Goal: Transaction & Acquisition: Purchase product/service

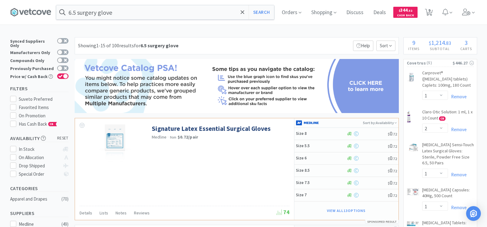
select select "1"
select select "2"
select select "1"
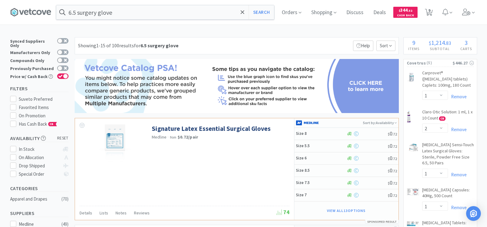
select select "1"
select select "2"
select select "5"
select select "1"
click at [119, 11] on input "6.5 surgery glove" at bounding box center [165, 12] width 218 height 14
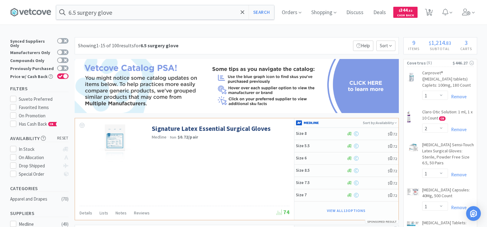
scroll to position [92, 0]
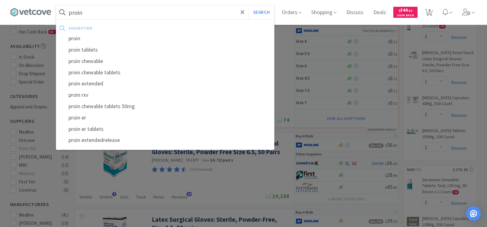
type input "proin"
click at [249, 5] on button "Search" at bounding box center [262, 12] width 26 height 14
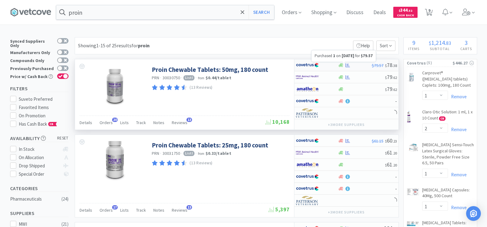
click at [349, 67] on icon at bounding box center [348, 65] width 5 height 4
select select "1"
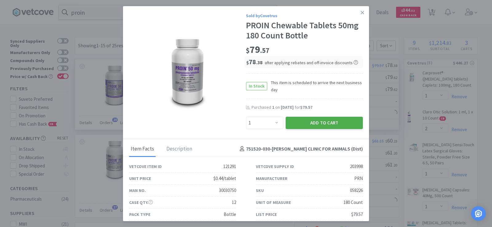
click at [318, 125] on button "Add to Cart" at bounding box center [324, 123] width 77 height 12
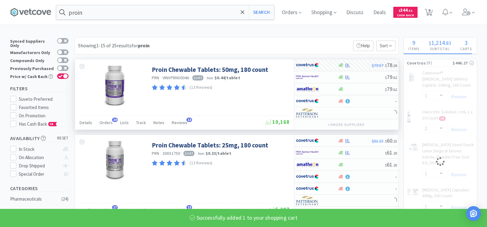
select select "1"
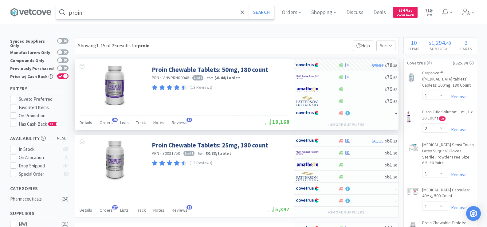
click at [103, 15] on input "proin" at bounding box center [165, 12] width 218 height 14
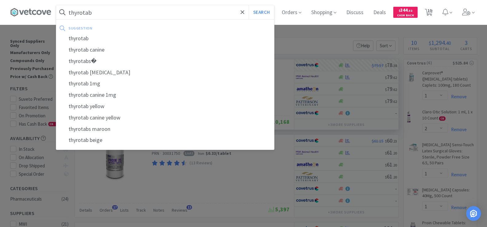
click at [249, 5] on button "Search" at bounding box center [262, 12] width 26 height 14
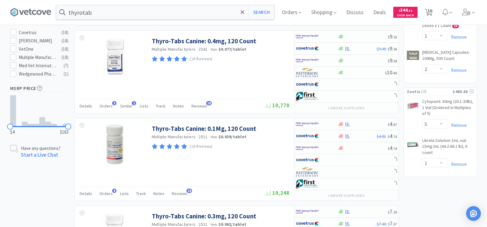
scroll to position [338, 0]
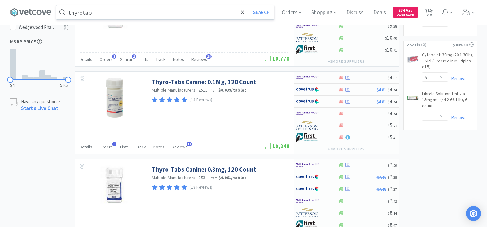
click at [92, 12] on input "thyrotab" at bounding box center [165, 12] width 218 height 14
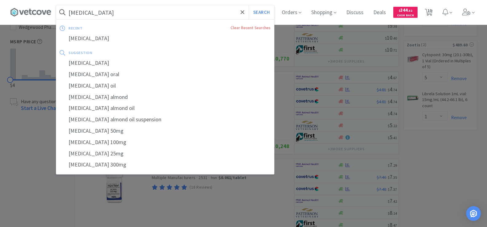
type input "[MEDICAL_DATA]"
click at [249, 5] on button "Search" at bounding box center [262, 12] width 26 height 14
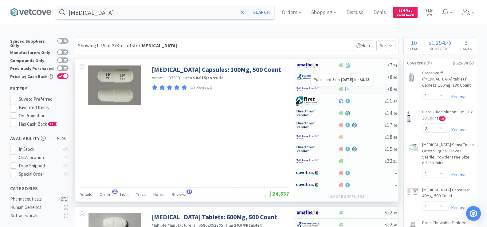
click at [346, 91] on icon at bounding box center [348, 89] width 5 height 5
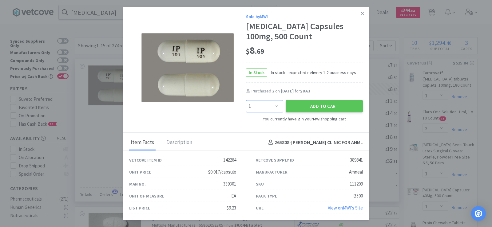
click at [275, 110] on select "Enter Quantity 1 2 3 4 5 6 7 8 9 10 11 12 13 14 15 16 17 18 19 20 Enter Quantity" at bounding box center [264, 106] width 37 height 12
select select "2"
click at [246, 100] on select "Enter Quantity 1 2 3 4 5 6 7 8 9 10 11 12 13 14 15 16 17 18 19 20 Enter Quantity" at bounding box center [264, 106] width 37 height 12
click at [309, 106] on button "Add to Cart" at bounding box center [324, 106] width 77 height 12
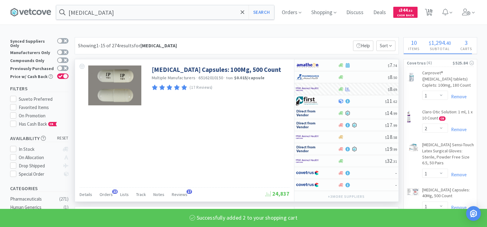
select select "4"
click at [432, 14] on span "10" at bounding box center [430, 10] width 4 height 25
select select "5"
select select "1"
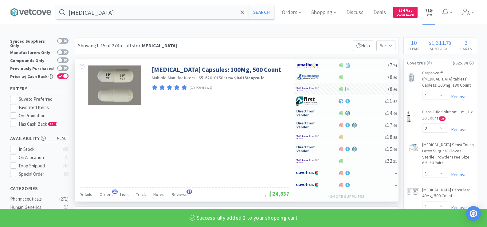
select select "2"
select select "1"
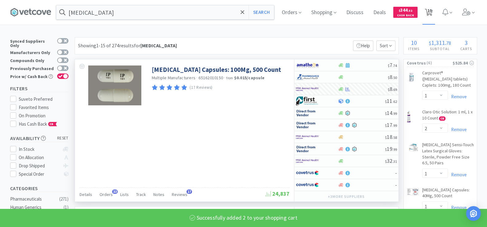
select select "1"
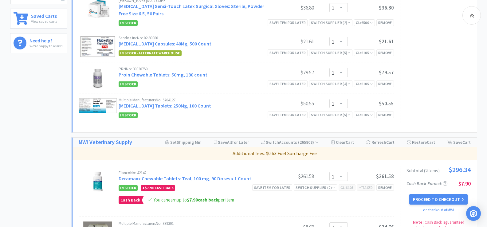
scroll to position [307, 0]
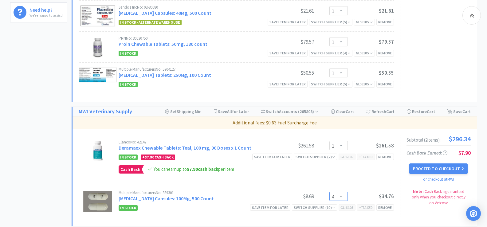
click at [339, 195] on select "Enter Quantity 1 2 3 4 5 6 7 8 9 10 11 12 13 14 15 16 17 18 19 20 Enter Quantity" at bounding box center [339, 196] width 18 height 9
click at [330, 192] on select "Enter Quantity 1 2 3 4 5 6 7 8 9 10 11 12 13 14 15 16 17 18 19 20 Enter Quantity" at bounding box center [339, 196] width 18 height 9
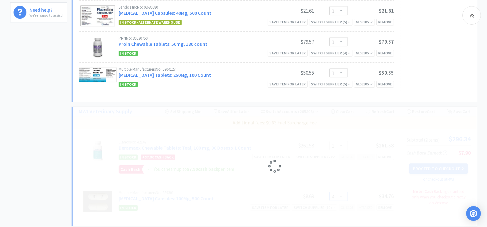
select select "2"
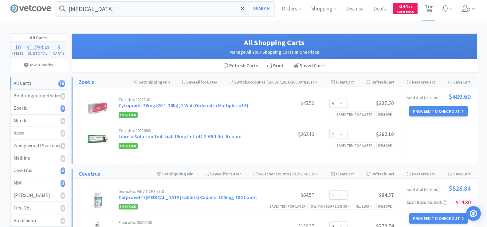
scroll to position [0, 0]
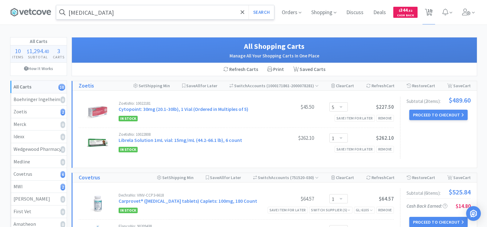
click at [107, 16] on input "[MEDICAL_DATA]" at bounding box center [165, 12] width 218 height 14
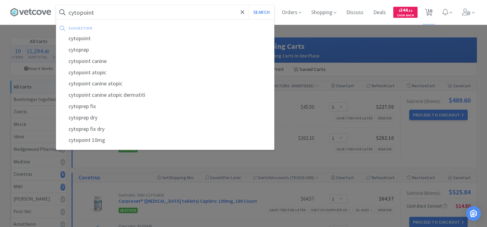
type input "cytopoint"
click at [249, 5] on button "Search" at bounding box center [262, 12] width 26 height 14
select select "1"
select select "2"
select select "1"
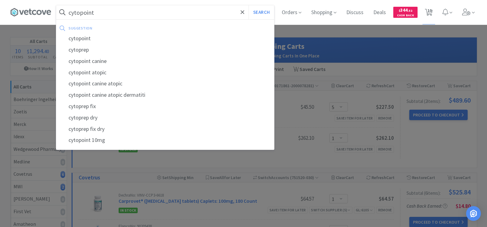
select select "1"
select select "2"
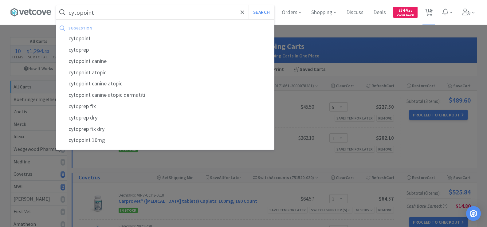
select select "5"
select select "1"
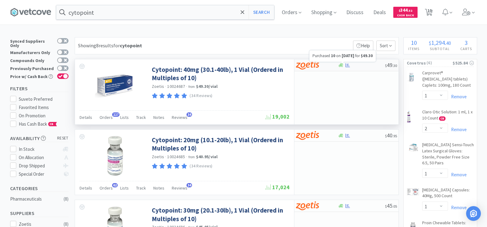
click at [346, 64] on icon at bounding box center [348, 65] width 5 height 5
select select "10"
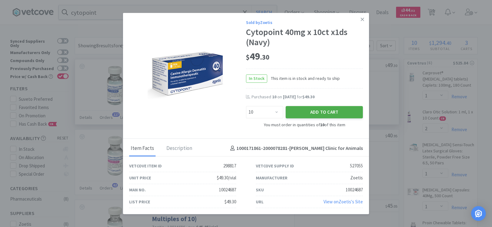
click at [341, 111] on button "Add to Cart" at bounding box center [324, 112] width 77 height 12
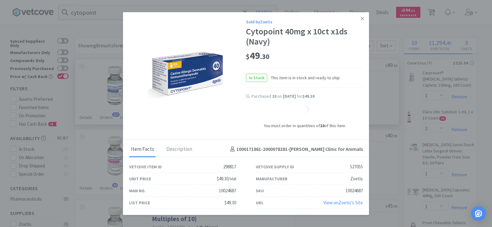
select select "10"
select select "1"
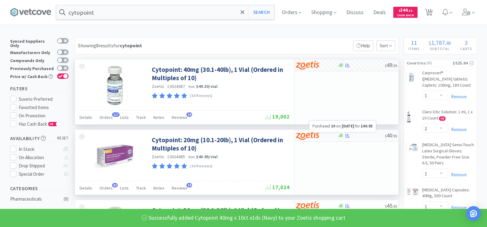
click at [348, 136] on icon at bounding box center [348, 136] width 5 height 4
select select "10"
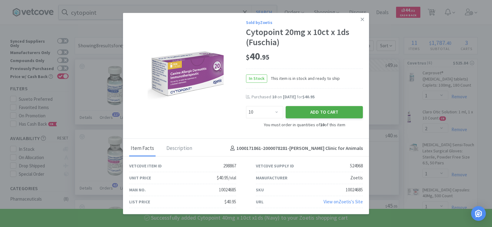
click at [329, 115] on button "Add to Cart" at bounding box center [324, 112] width 77 height 12
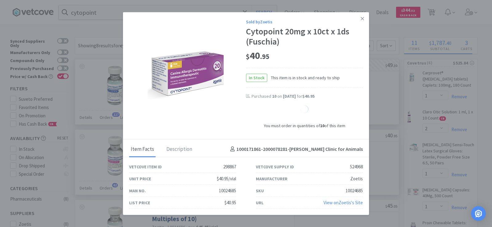
select select "10"
select select "5"
select select "1"
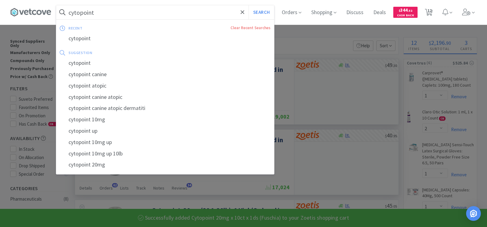
click at [103, 14] on input "cytopoint" at bounding box center [165, 12] width 218 height 14
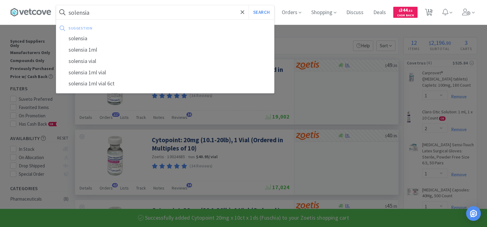
type input "solensia"
click at [249, 5] on button "Search" at bounding box center [262, 12] width 26 height 14
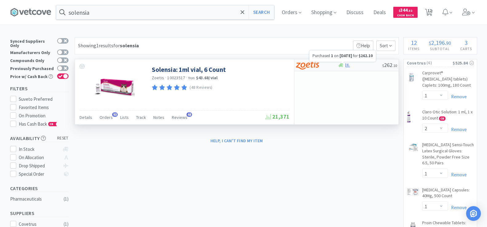
click at [348, 66] on icon at bounding box center [348, 65] width 5 height 5
select select "1"
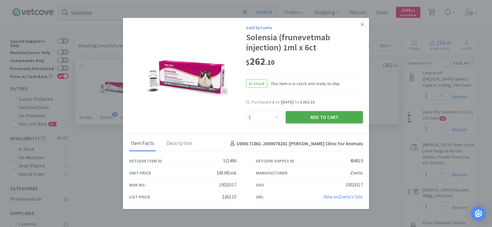
click at [335, 119] on button "Add to Cart" at bounding box center [324, 117] width 77 height 12
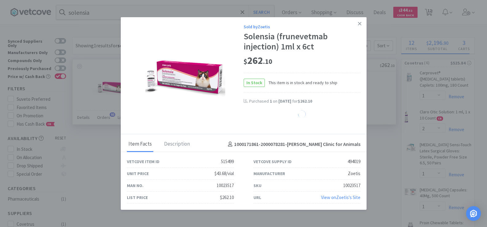
select select "1"
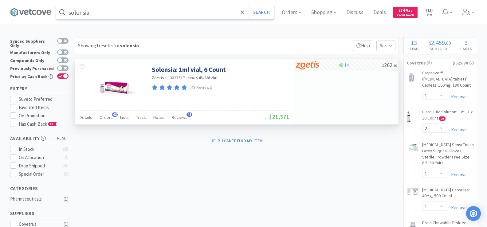
click at [104, 15] on input "solensia" at bounding box center [165, 12] width 218 height 14
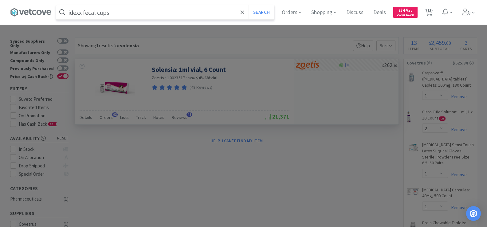
click at [249, 5] on button "Search" at bounding box center [262, 12] width 26 height 14
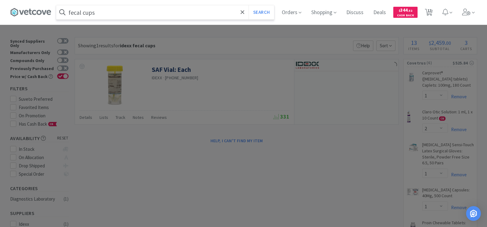
click at [249, 5] on button "Search" at bounding box center [262, 12] width 26 height 14
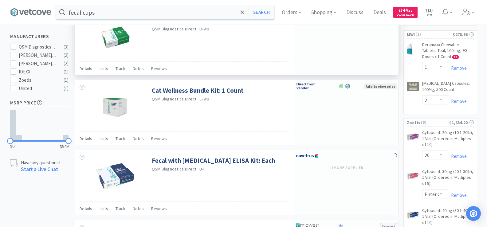
scroll to position [183, 0]
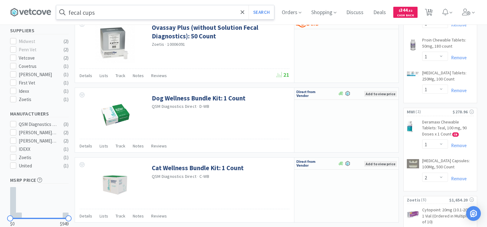
click at [118, 16] on input "fecal cups" at bounding box center [165, 12] width 218 height 14
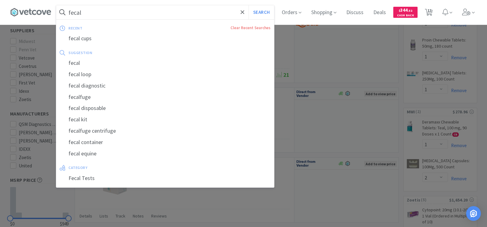
type input "fecal"
click at [249, 5] on button "Search" at bounding box center [262, 12] width 26 height 14
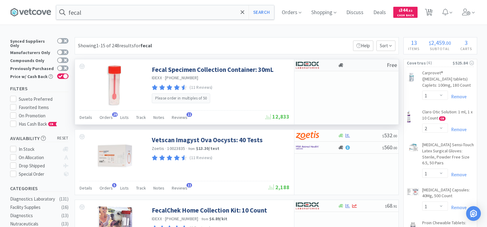
click at [344, 65] on div at bounding box center [341, 65] width 6 height 5
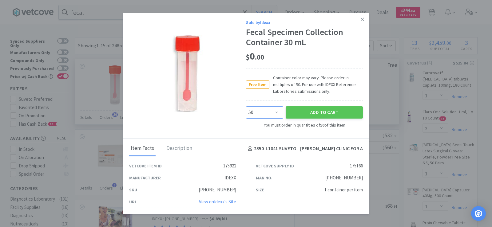
click at [272, 111] on select "Enter Quantity 50 100 150 200 250 300 350 400 450 500 550 600 650 700 750 800 8…" at bounding box center [264, 112] width 37 height 12
select select "200"
click at [246, 106] on select "Enter Quantity 50 100 150 200 250 300 350 400 450 500 550 600 650 700 750 800 8…" at bounding box center [264, 112] width 37 height 12
click at [327, 110] on button "Add to Cart" at bounding box center [324, 112] width 77 height 12
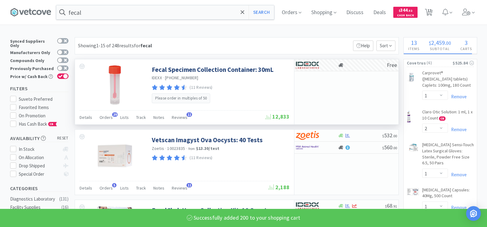
select select "200"
click at [98, 14] on input "fecal" at bounding box center [165, 12] width 218 height 14
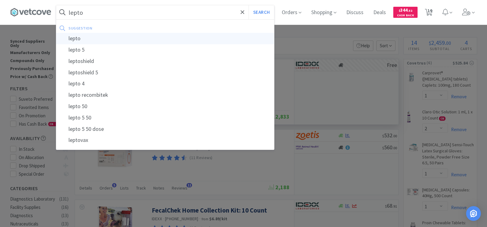
type input "lepto"
click at [103, 41] on div "lepto" at bounding box center [165, 38] width 218 height 11
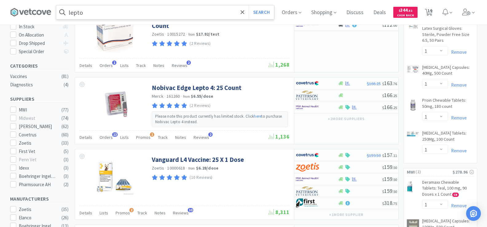
scroll to position [123, 0]
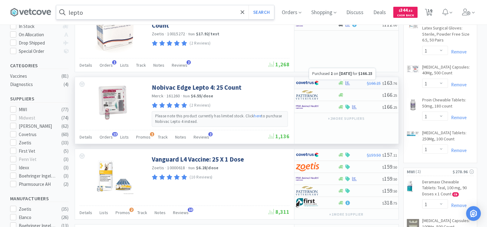
click at [348, 85] on icon at bounding box center [348, 83] width 5 height 5
select select "1"
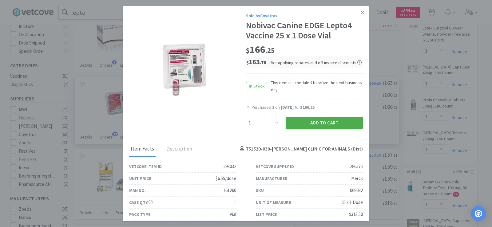
click at [324, 122] on button "Add to Cart" at bounding box center [324, 123] width 77 height 12
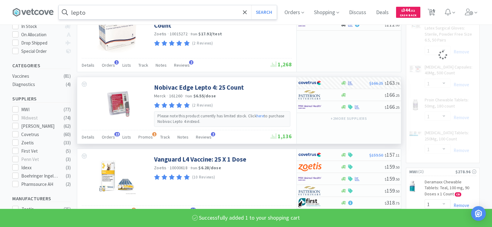
select select "1"
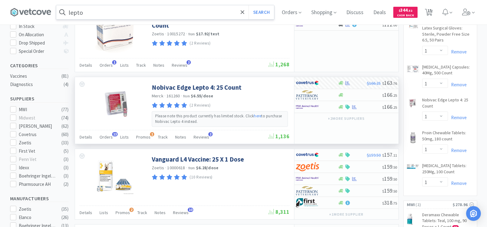
drag, startPoint x: 434, startPoint y: 10, endPoint x: 424, endPoint y: 32, distance: 23.9
click at [432, 10] on span "15" at bounding box center [430, 10] width 4 height 25
select select "10"
select select "5"
select select "10"
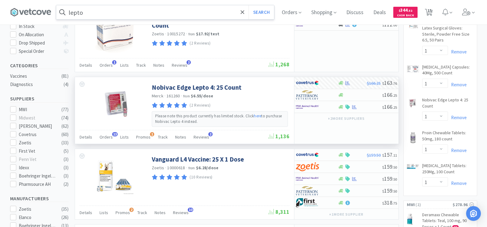
select select "1"
select select "200"
select select "1"
select select "2"
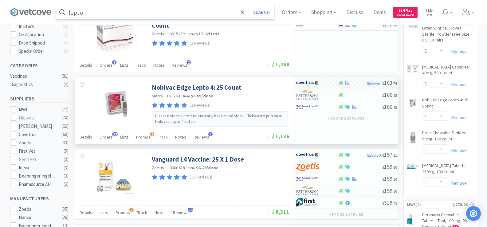
select select "1"
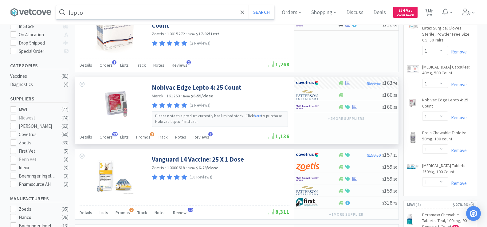
select select "1"
select select "2"
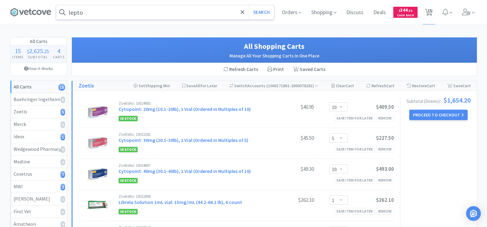
click at [112, 15] on input "lepto" at bounding box center [165, 12] width 218 height 14
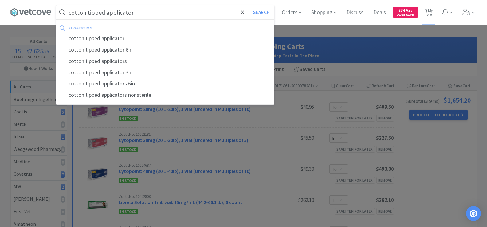
type input "cotton tipped applicator"
click at [249, 5] on button "Search" at bounding box center [262, 12] width 26 height 14
select select "1"
select select "2"
select select "1"
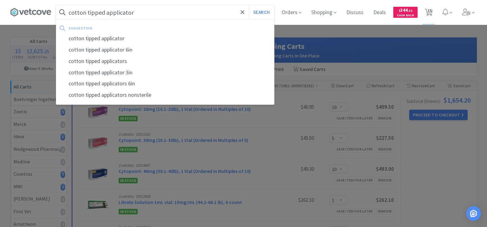
select select "1"
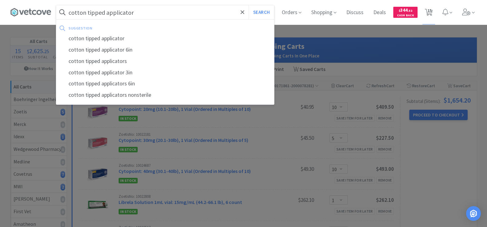
select select "2"
select select "200"
select select "10"
select select "5"
select select "10"
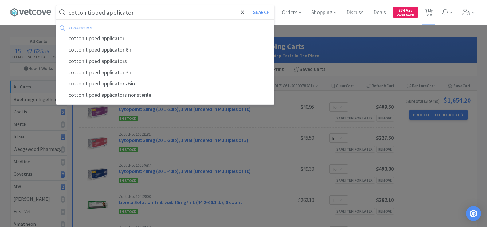
select select "1"
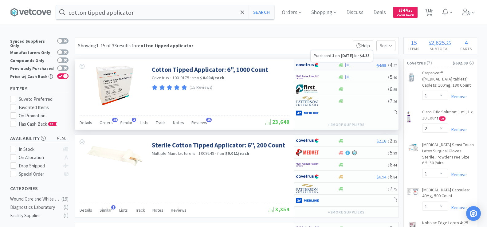
click at [347, 66] on icon at bounding box center [348, 65] width 5 height 4
select select "1"
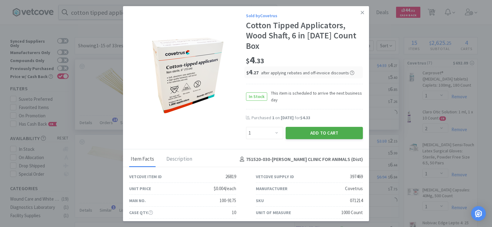
click at [338, 131] on button "Add to Cart" at bounding box center [324, 133] width 77 height 12
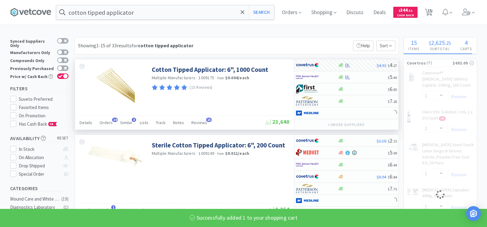
select select "1"
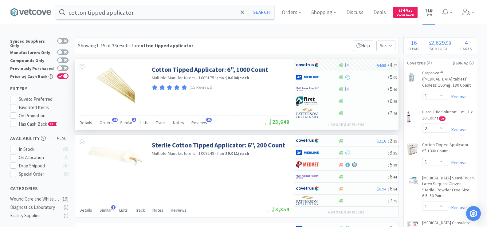
click at [427, 14] on span "16" at bounding box center [429, 12] width 13 height 25
select select "10"
select select "5"
select select "10"
select select "1"
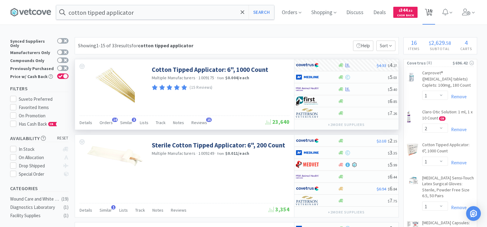
select select "1"
select select "200"
select select "1"
select select "2"
select select "1"
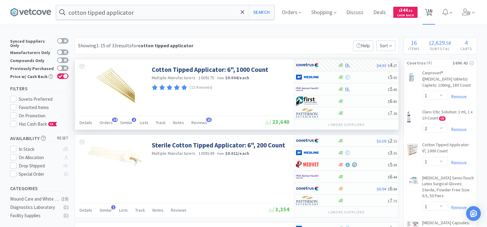
select select "1"
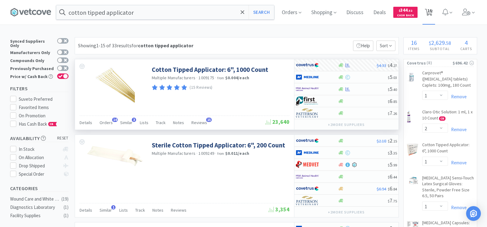
select select "1"
select select "2"
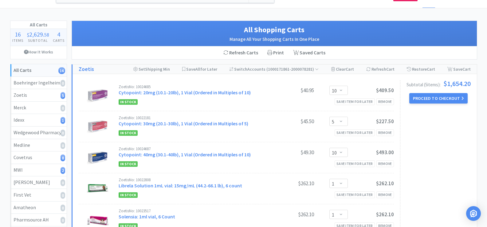
scroll to position [31, 0]
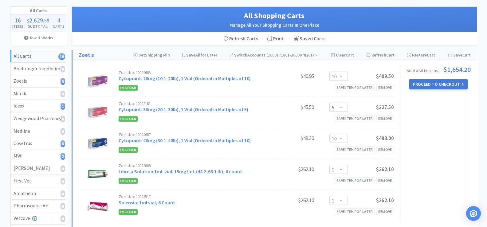
click at [419, 80] on button "Proceed to Checkout" at bounding box center [439, 84] width 58 height 10
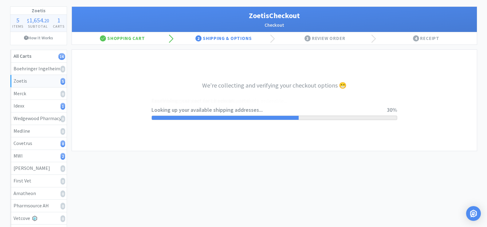
select select "invoice"
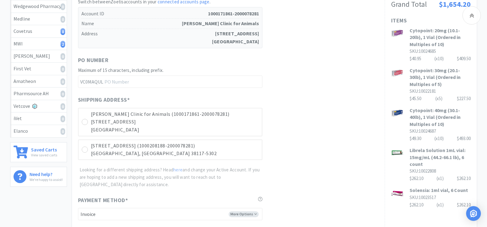
scroll to position [154, 0]
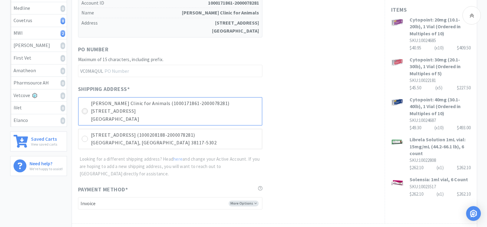
click at [87, 110] on icon at bounding box center [84, 111] width 5 height 5
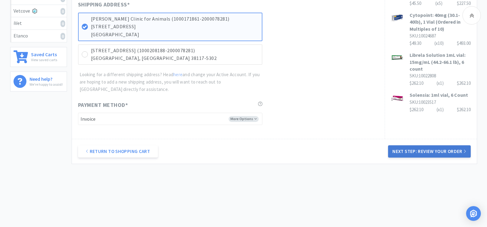
click at [428, 153] on button "Next Step: Review Your Order" at bounding box center [429, 151] width 82 height 12
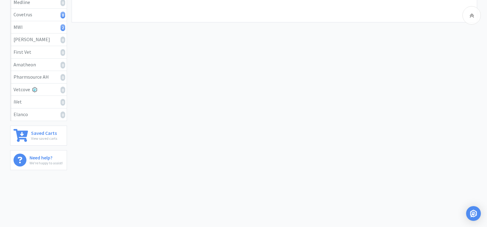
scroll to position [0, 0]
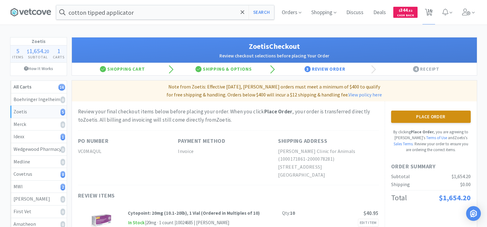
click at [427, 117] on button "Place Order" at bounding box center [431, 117] width 80 height 12
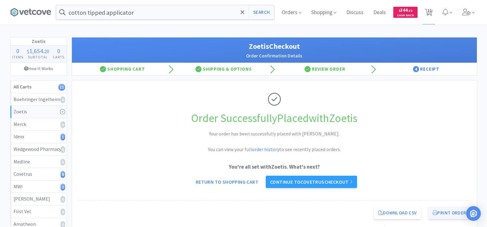
click at [433, 214] on icon at bounding box center [435, 213] width 5 height 5
click at [343, 184] on link "Continue to Covetrus checkout" at bounding box center [311, 182] width 91 height 12
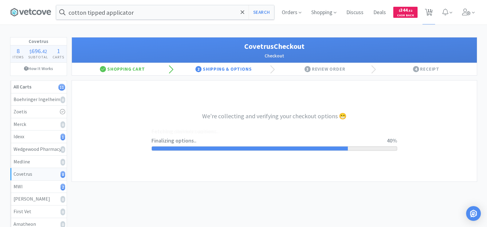
select select "ACCOUNT"
select select "cvt-standard-net"
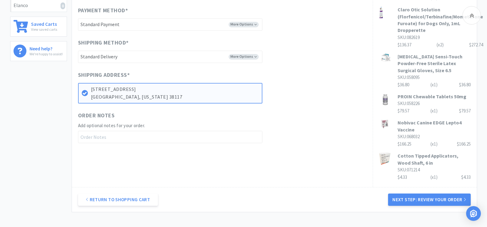
scroll to position [277, 0]
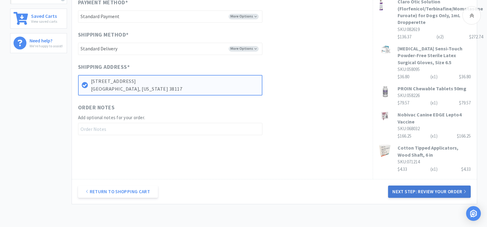
click at [423, 186] on button "Next Step: Review Your Order" at bounding box center [429, 192] width 82 height 12
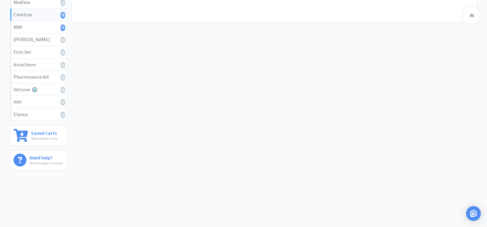
scroll to position [0, 0]
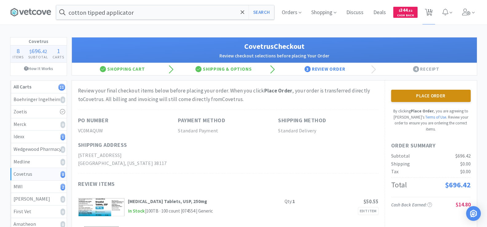
click at [434, 95] on button "Place Order" at bounding box center [431, 96] width 80 height 12
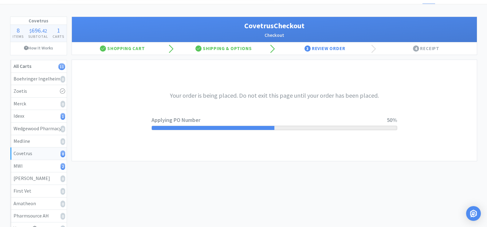
scroll to position [31, 0]
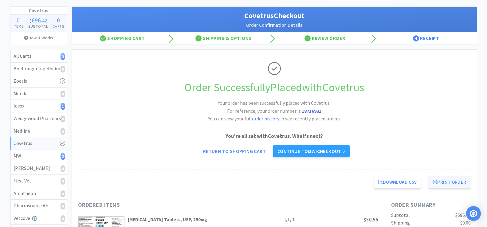
click at [454, 181] on button "Print Order" at bounding box center [450, 182] width 42 height 12
click at [320, 148] on link "Continue to MWI checkout" at bounding box center [311, 151] width 77 height 12
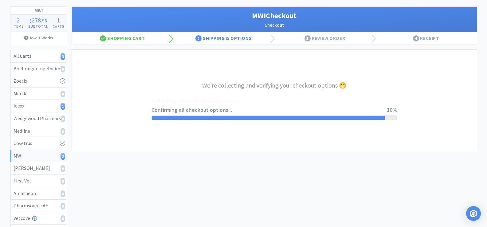
select select "STD_"
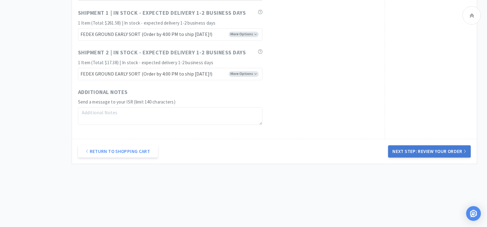
click at [436, 149] on button "Next Step: Review Your Order" at bounding box center [429, 151] width 82 height 12
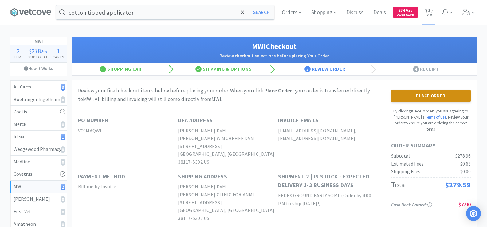
click at [411, 96] on button "Place Order" at bounding box center [431, 96] width 80 height 12
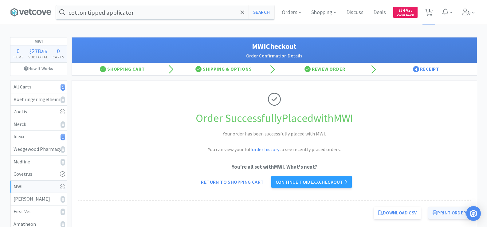
click at [438, 213] on button "Print Order" at bounding box center [450, 213] width 42 height 12
click at [322, 183] on link "Continue to Idexx checkout" at bounding box center [311, 182] width 81 height 12
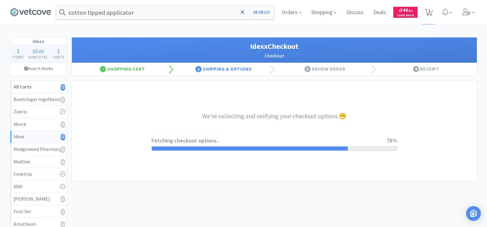
select select "900"
select select "003"
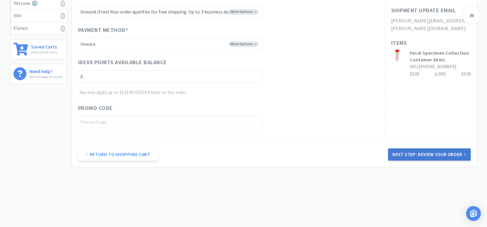
click at [442, 154] on button "Next Step: Review Your Order" at bounding box center [429, 154] width 82 height 12
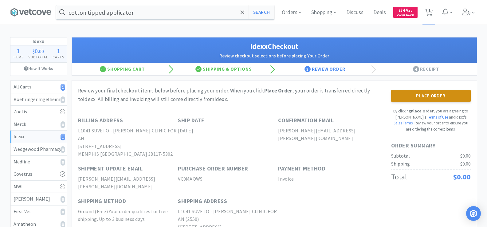
click at [430, 99] on button "Place Order" at bounding box center [431, 96] width 80 height 12
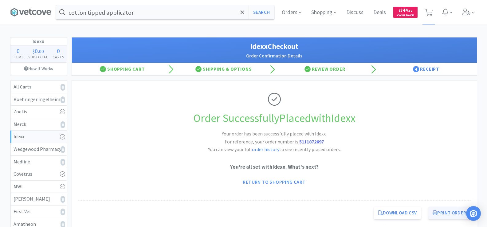
click at [445, 211] on button "Print Order" at bounding box center [450, 213] width 42 height 12
